Goal: Transaction & Acquisition: Book appointment/travel/reservation

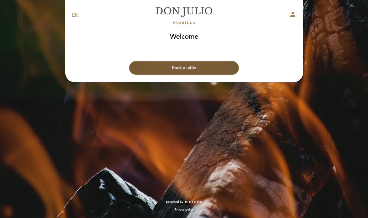
click at [205, 68] on button "Book a table" at bounding box center [184, 68] width 110 height 14
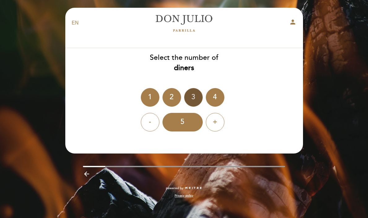
click at [195, 94] on div "3" at bounding box center [193, 97] width 19 height 19
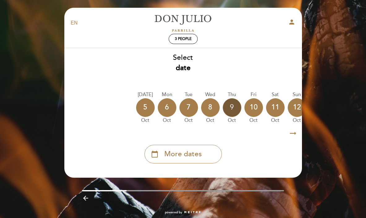
click at [234, 108] on div "9" at bounding box center [232, 107] width 19 height 19
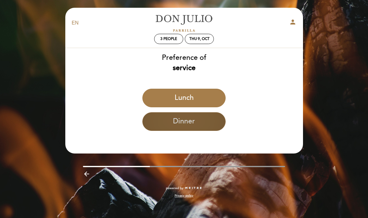
click at [204, 127] on button "Dinner" at bounding box center [183, 121] width 83 height 19
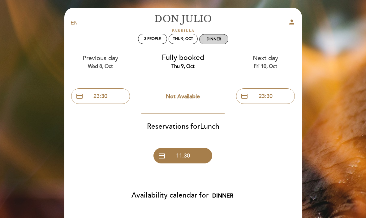
click at [208, 36] on div "Dinner" at bounding box center [214, 39] width 28 height 10
select select "? undefined:undefined ?"
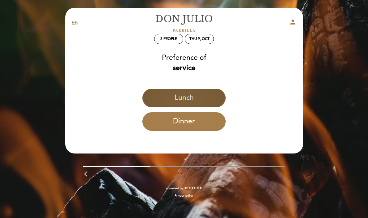
click at [198, 102] on button "Lunch" at bounding box center [183, 98] width 83 height 19
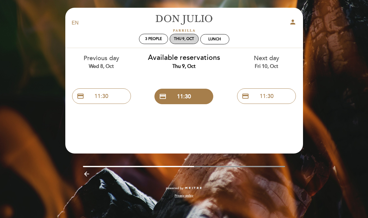
click at [188, 37] on div "Thu 9, Oct" at bounding box center [184, 39] width 20 height 5
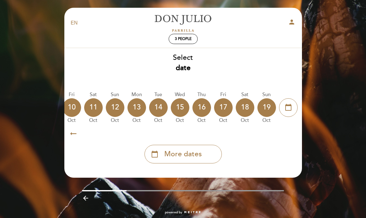
scroll to position [0, 182]
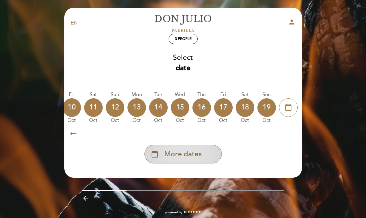
click at [202, 150] on div "calendar_today More dates" at bounding box center [183, 154] width 77 height 19
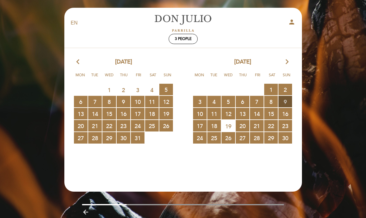
click at [286, 101] on span "9 RESERVATIONS AVAILABLE" at bounding box center [286, 101] width 14 height 11
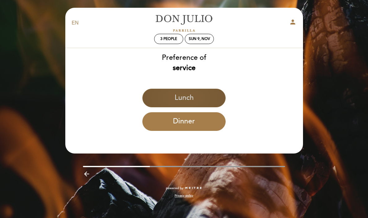
click at [174, 98] on button "Lunch" at bounding box center [183, 98] width 83 height 19
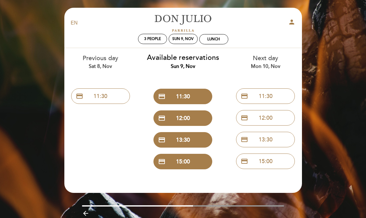
click at [46, 94] on div "EN ES PT [PERSON_NAME] person 3 people Sun 9, Nov Lunch Welcome Welcome, Change…" at bounding box center [183, 121] width 366 height 243
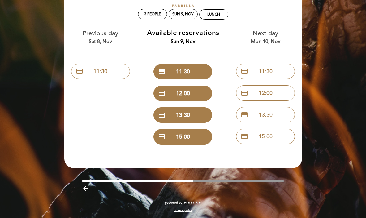
scroll to position [24, 0]
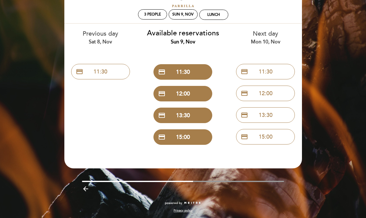
click at [88, 186] on icon "arrow_backward" at bounding box center [85, 188] width 7 height 7
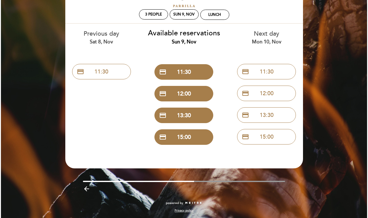
scroll to position [0, 0]
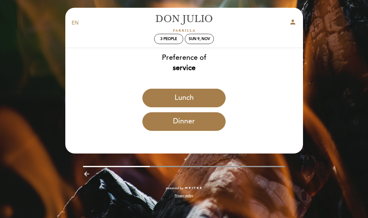
click at [85, 168] on div "arrow_backward" at bounding box center [184, 173] width 247 height 13
click at [86, 171] on icon "arrow_backward" at bounding box center [86, 173] width 7 height 7
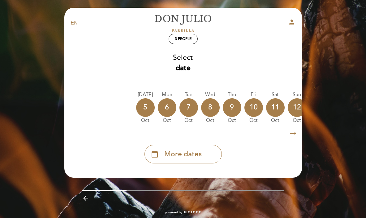
click at [86, 171] on header "EN ES PT [PERSON_NAME] person 3 people Welcome Welcome, Change user Book a tabl…" at bounding box center [183, 93] width 238 height 170
click at [86, 196] on icon "arrow_backward" at bounding box center [85, 197] width 7 height 7
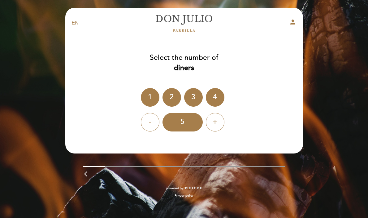
click at [90, 174] on icon "arrow_backward" at bounding box center [86, 173] width 7 height 7
